Goal: Find specific page/section: Find specific page/section

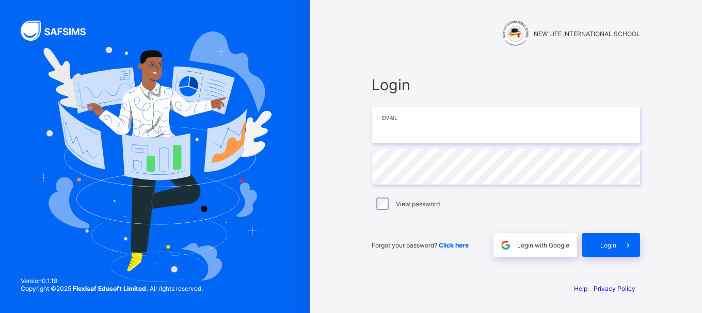
type input "**********"
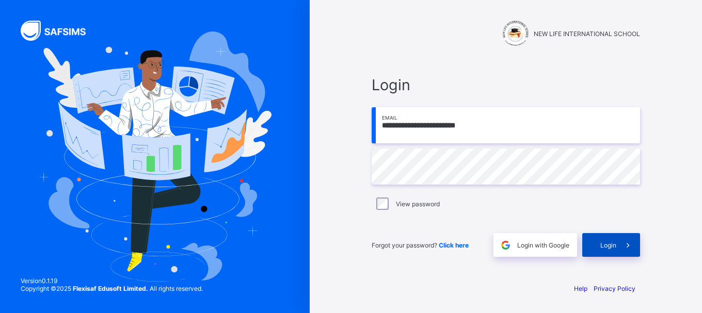
click at [611, 242] on span "Login" at bounding box center [609, 246] width 16 height 8
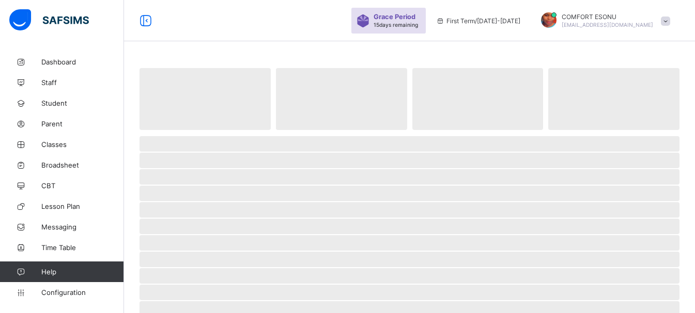
click at [501, 226] on span "‌" at bounding box center [409, 226] width 540 height 15
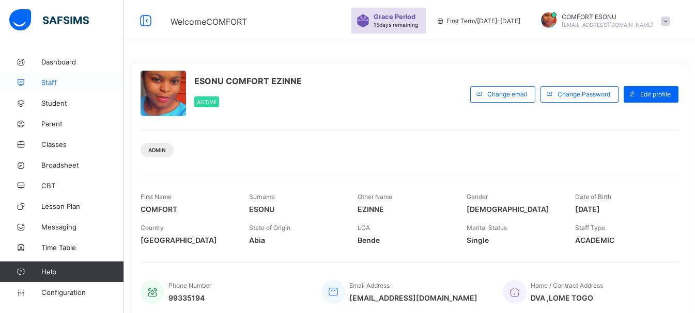
click at [50, 85] on span "Staff" at bounding box center [82, 82] width 83 height 8
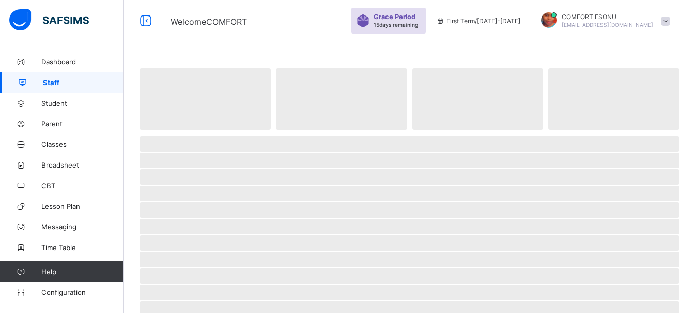
click at [149, 117] on span "‌" at bounding box center [204, 99] width 131 height 62
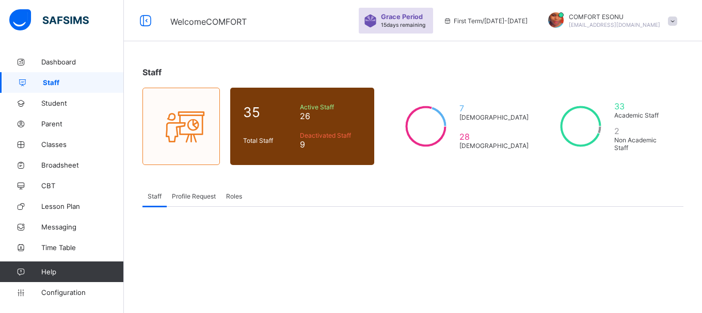
click at [149, 120] on div at bounding box center [181, 126] width 77 height 77
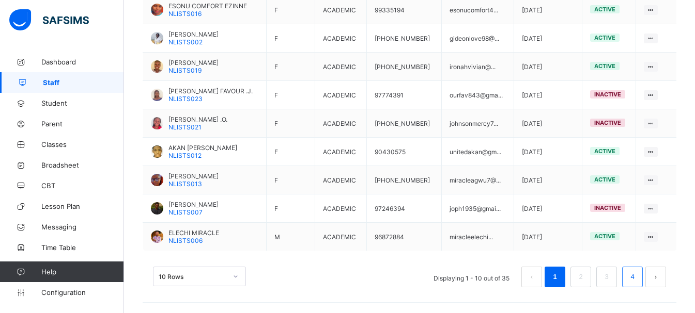
click at [636, 275] on link "4" at bounding box center [632, 277] width 10 height 13
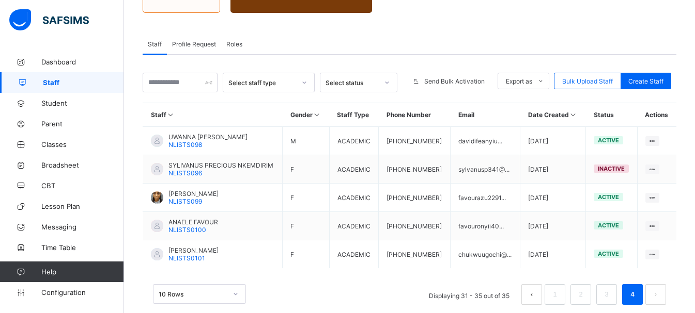
scroll to position [170, 0]
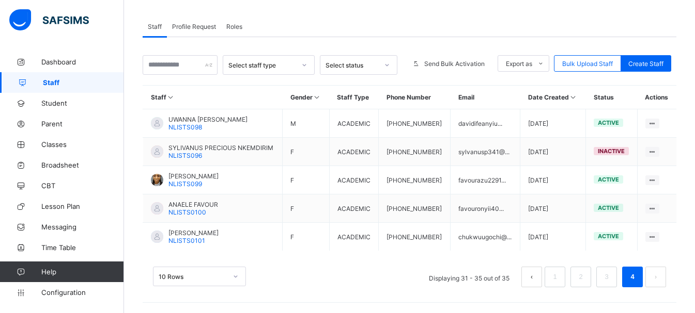
click at [637, 275] on link "4" at bounding box center [632, 277] width 10 height 13
